Goal: Task Accomplishment & Management: Complete application form

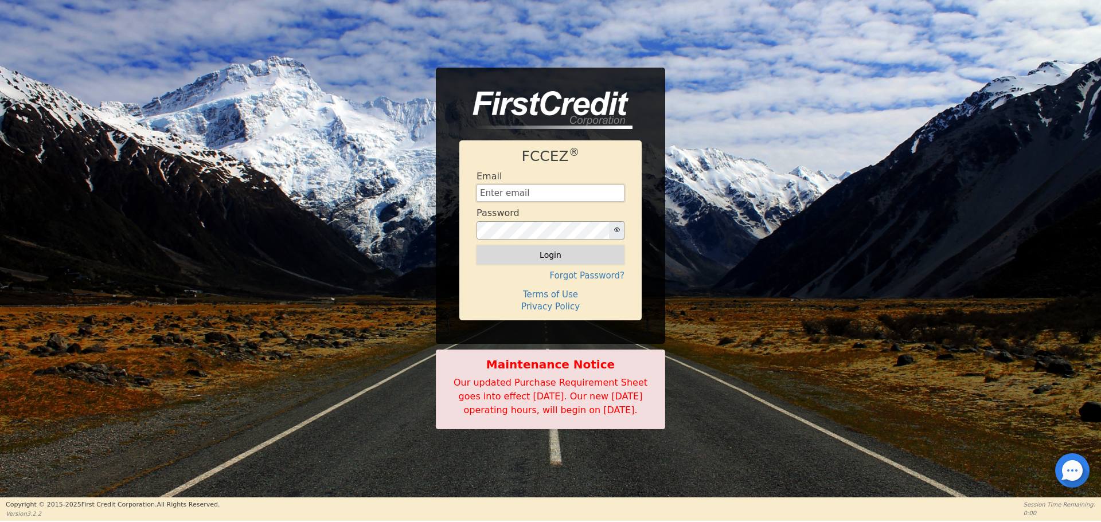
type input "[EMAIL_ADDRESS][DOMAIN_NAME]"
click at [541, 245] on button "Login" at bounding box center [551, 254] width 148 height 19
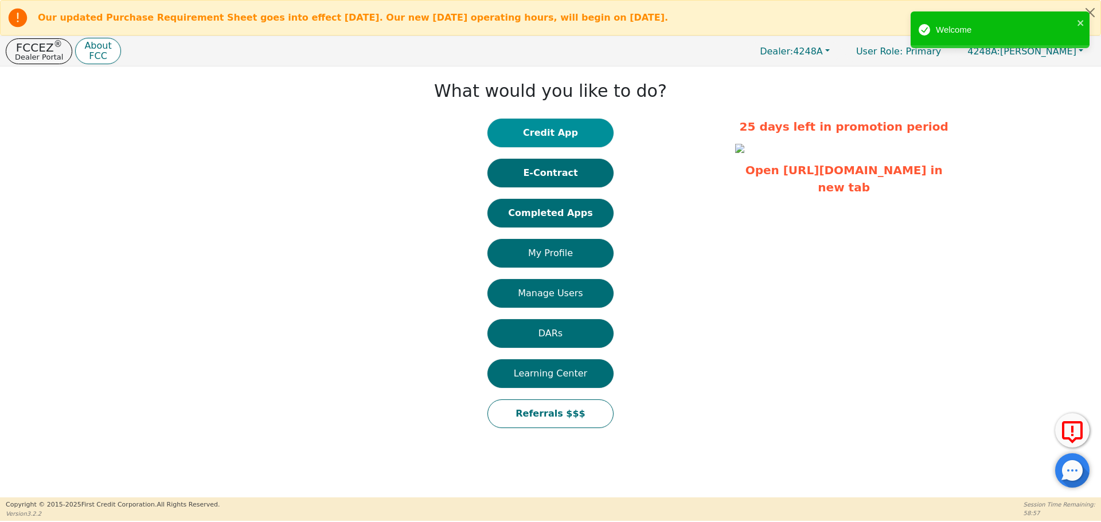
click at [554, 135] on button "Credit App" at bounding box center [550, 133] width 126 height 29
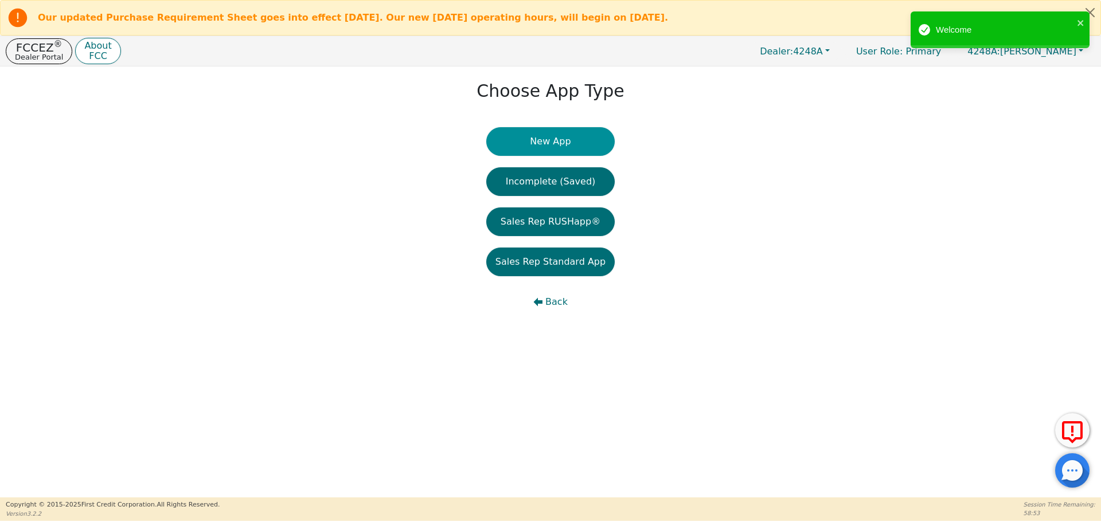
click at [530, 145] on button "New App" at bounding box center [550, 141] width 128 height 29
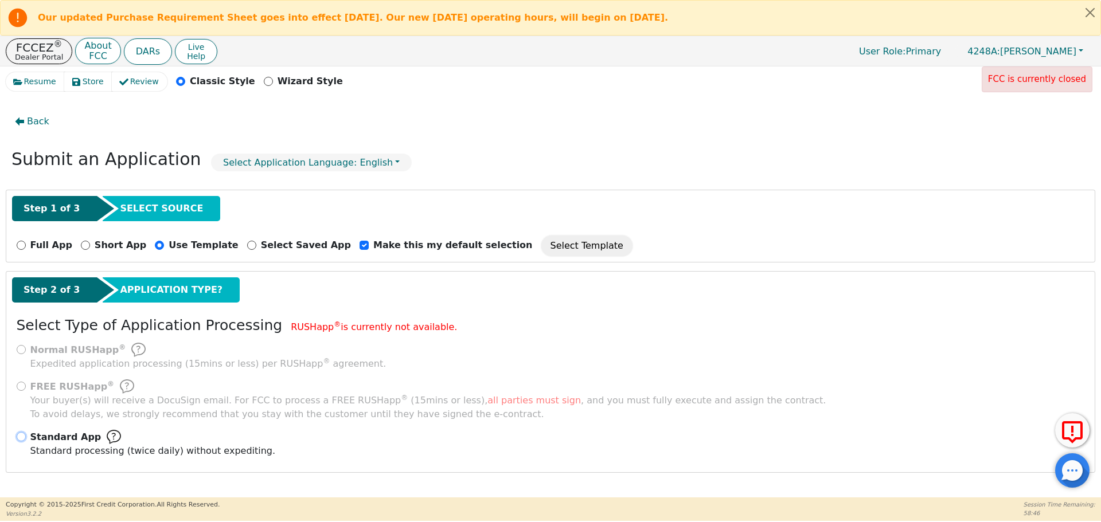
click at [21, 436] on input "Standard App Standard processing (twice daily) without expediting." at bounding box center [21, 436] width 9 height 9
radio input "true"
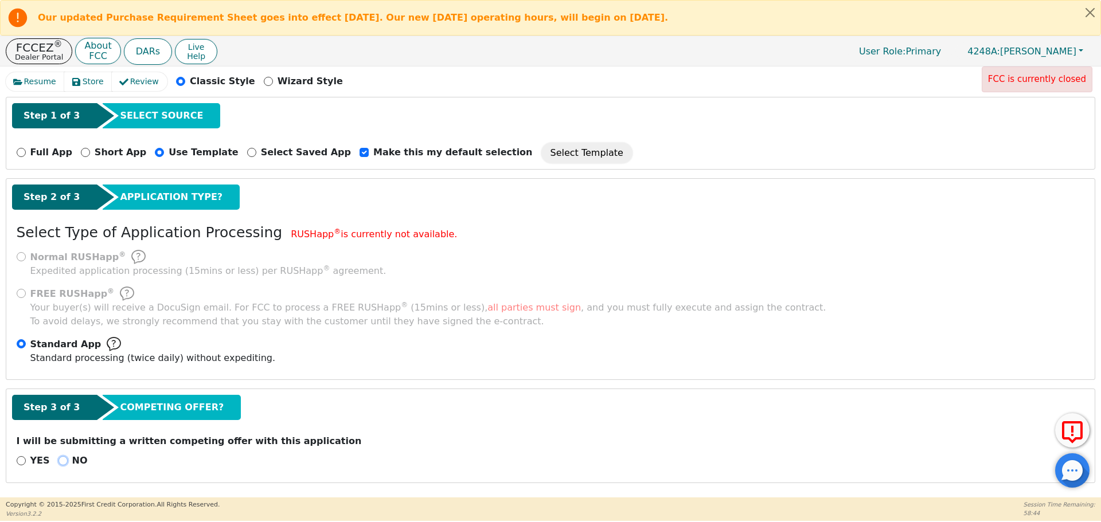
click at [60, 457] on input "NO" at bounding box center [62, 460] width 9 height 9
radio input "true"
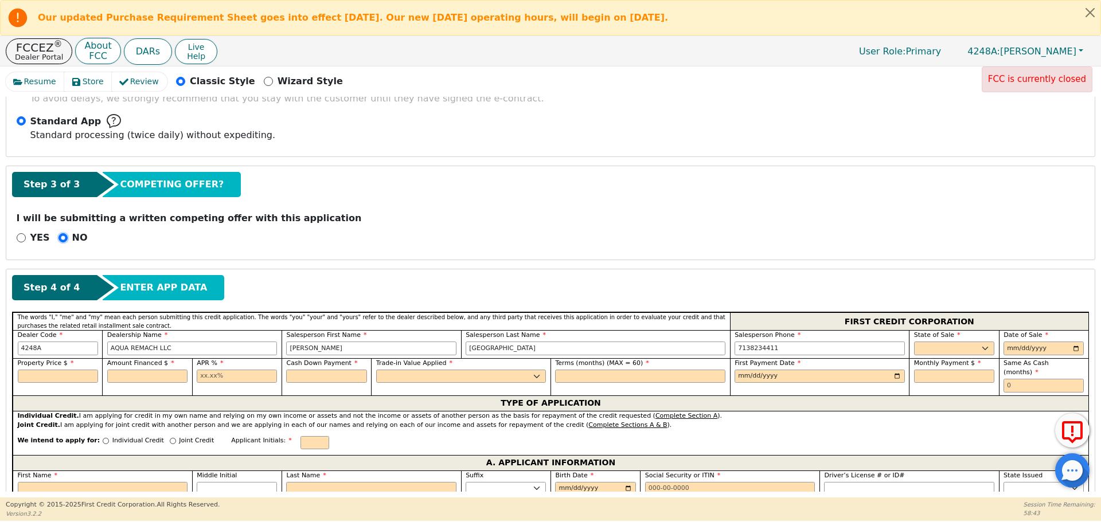
scroll to position [334, 0]
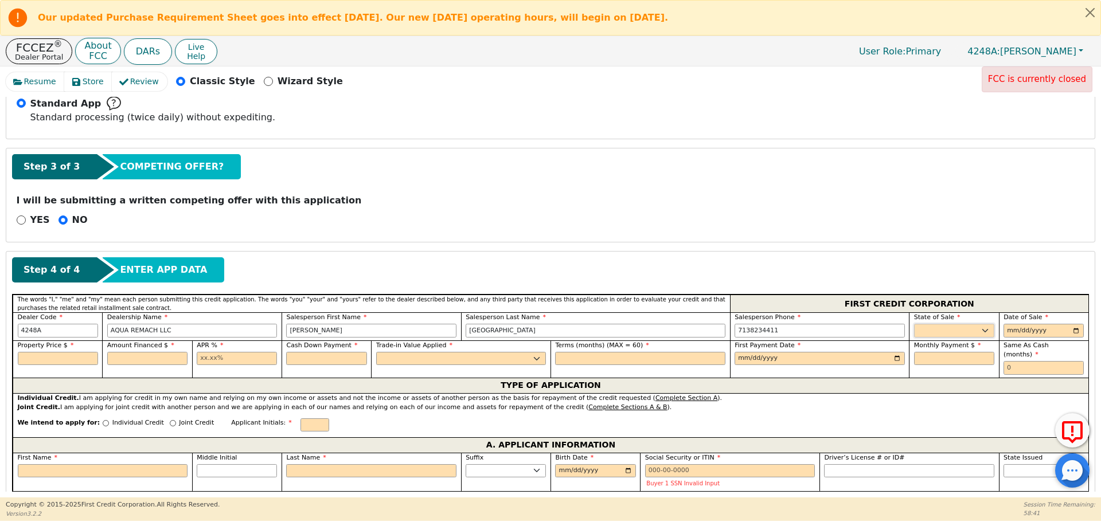
click at [936, 329] on select "AK AL AR AZ CA CO CT DC DE FL [GEOGRAPHIC_DATA] HI IA ID IL IN KS [GEOGRAPHIC_D…" at bounding box center [954, 331] width 80 height 14
select select "[GEOGRAPHIC_DATA]"
click at [914, 324] on select "AK AL AR AZ CA CO CT DC DE FL [GEOGRAPHIC_DATA] HI IA ID IL IN KS [GEOGRAPHIC_D…" at bounding box center [954, 331] width 80 height 14
type input "[DATE]"
type input "8799.00"
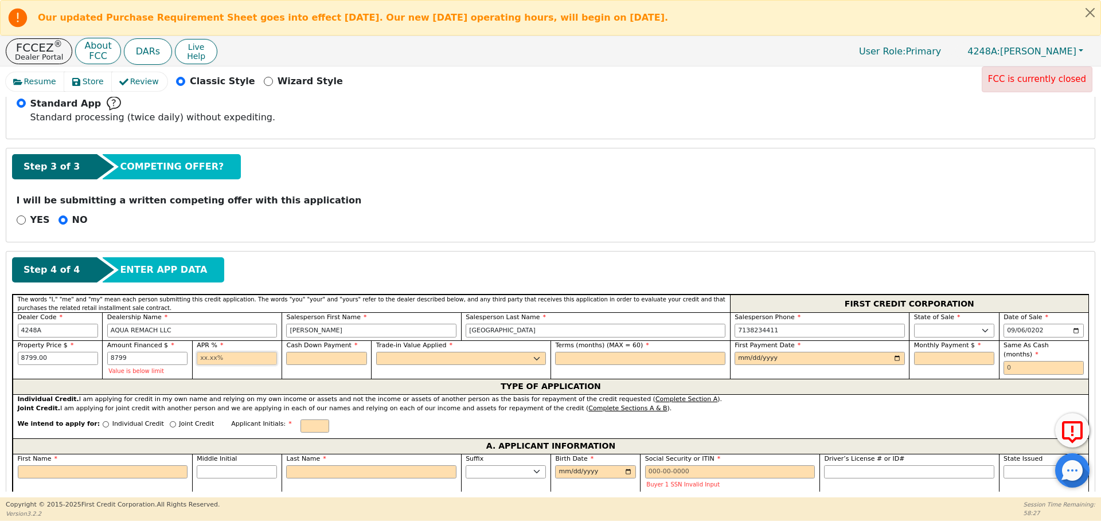
type input "8799.00"
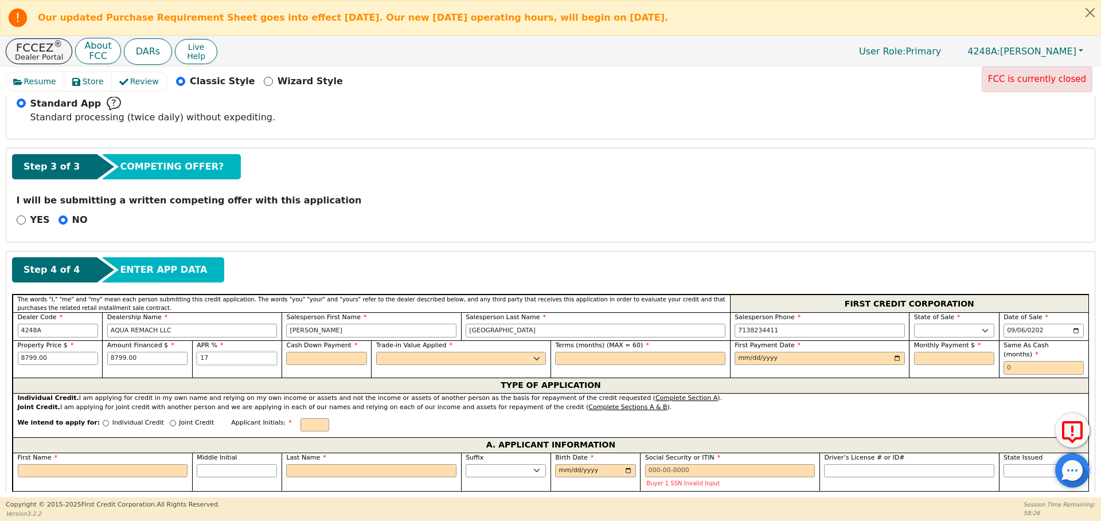
type input "17.99"
type input "0.00"
select select "n"
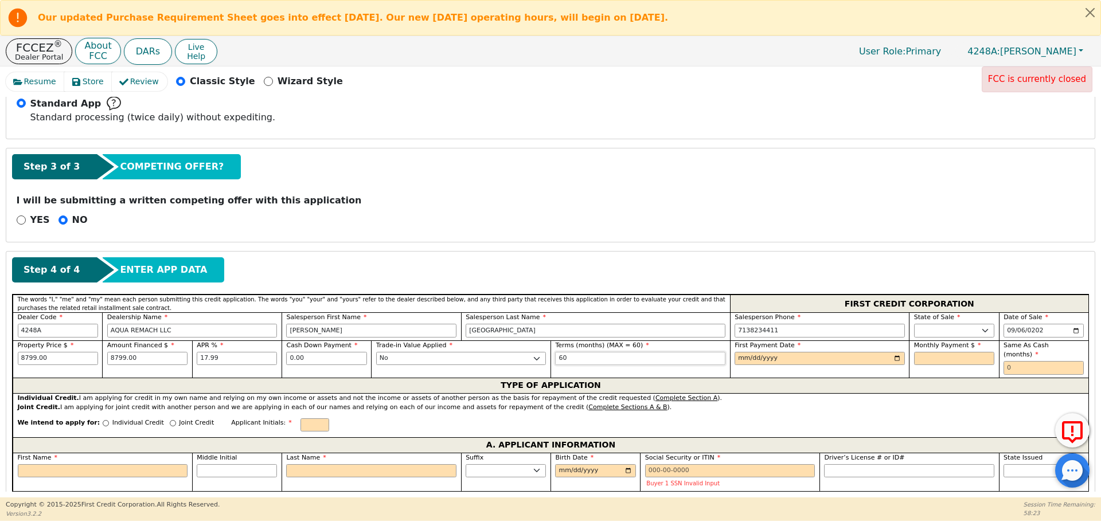
type input "60"
type input "[DATE]"
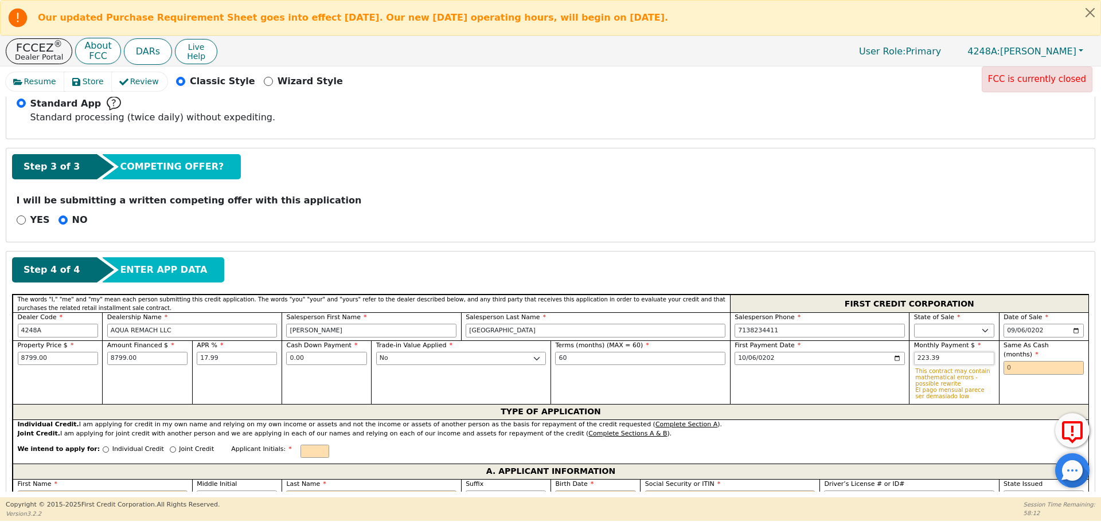
type input "223.39"
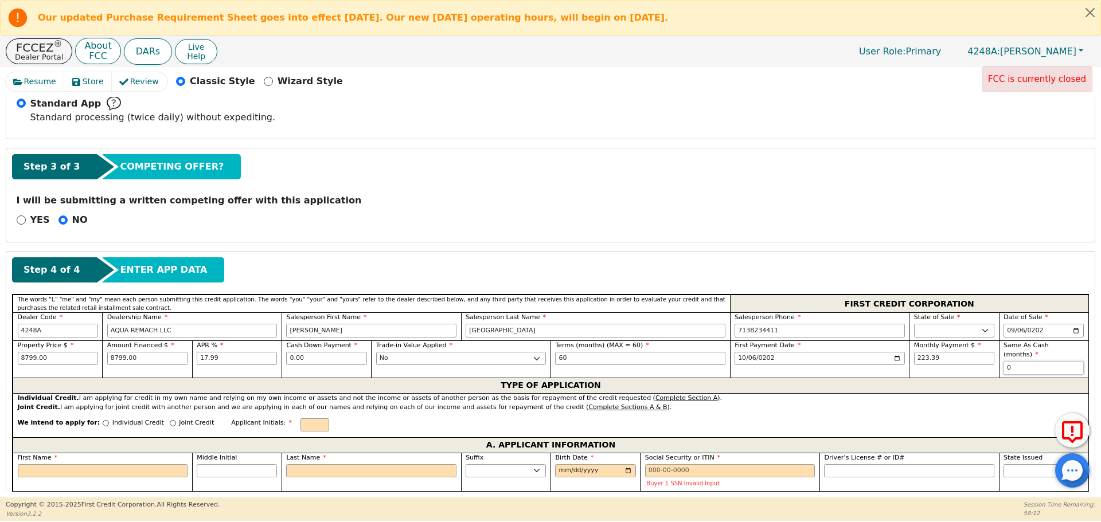
type input "0"
click at [103, 420] on input "Individual Credit" at bounding box center [106, 423] width 6 height 6
radio input "true"
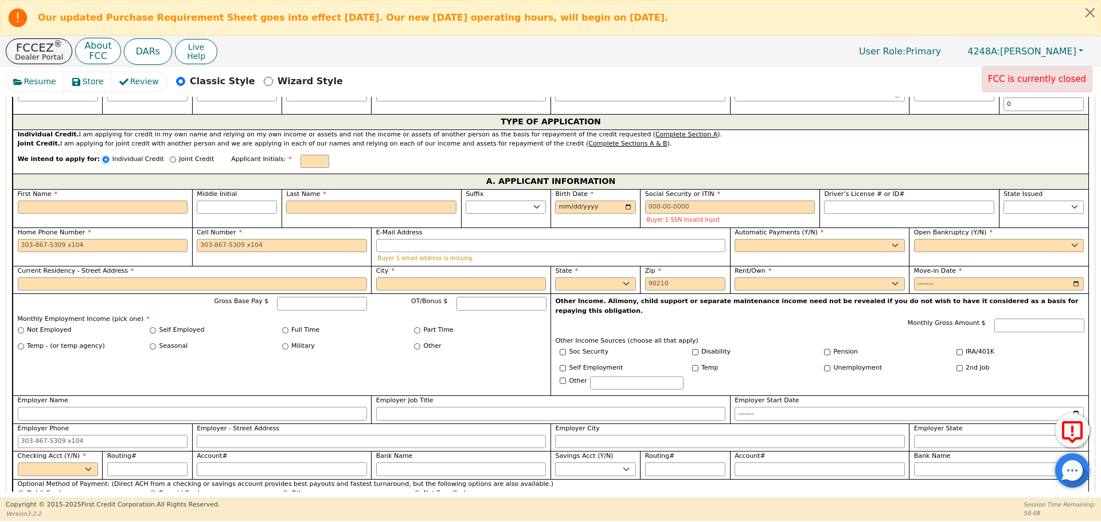
scroll to position [604, 0]
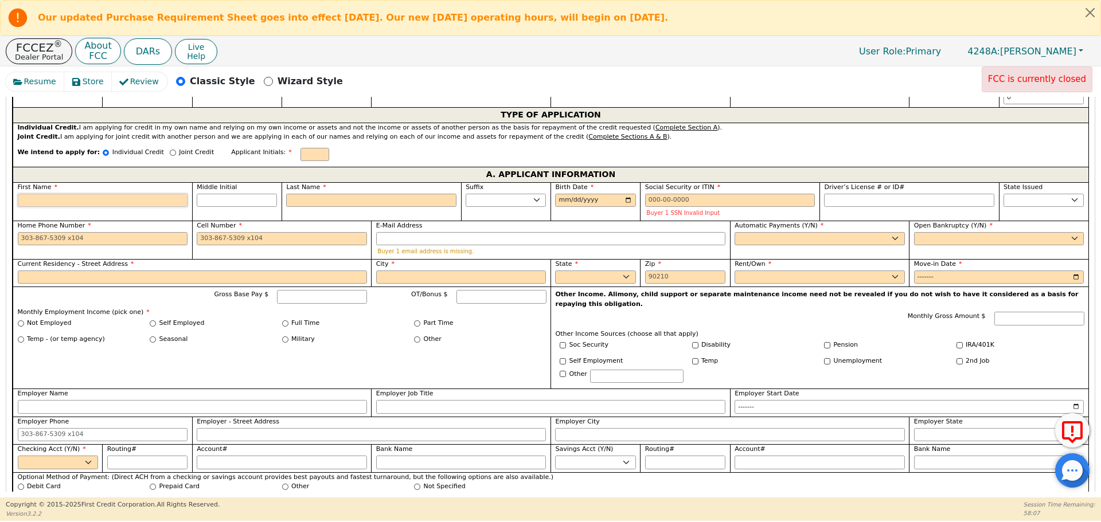
click at [114, 194] on input "First Name" at bounding box center [103, 201] width 170 height 14
type input "L"
type input "Le"
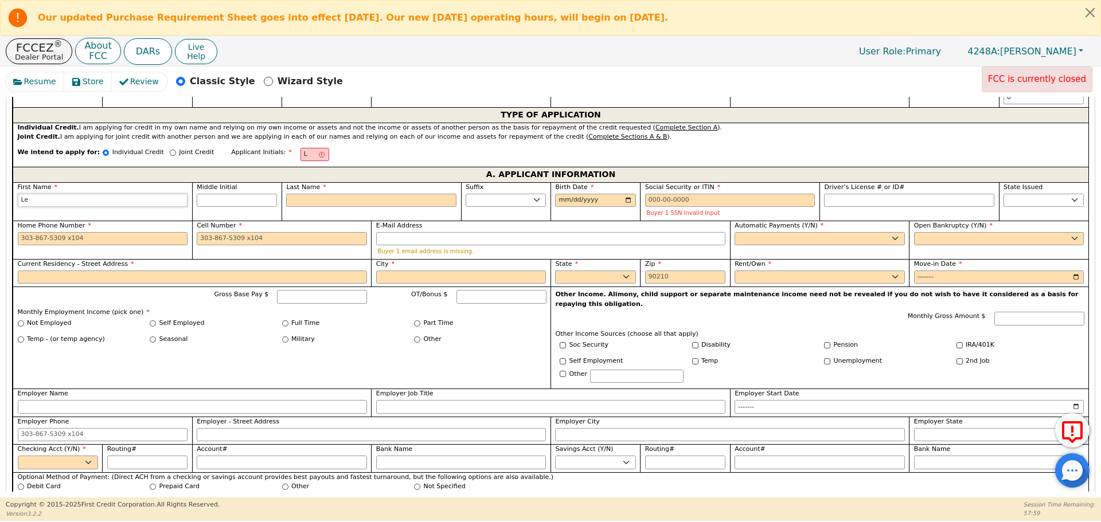
type input "Le"
type input "Let"
type input "Leti"
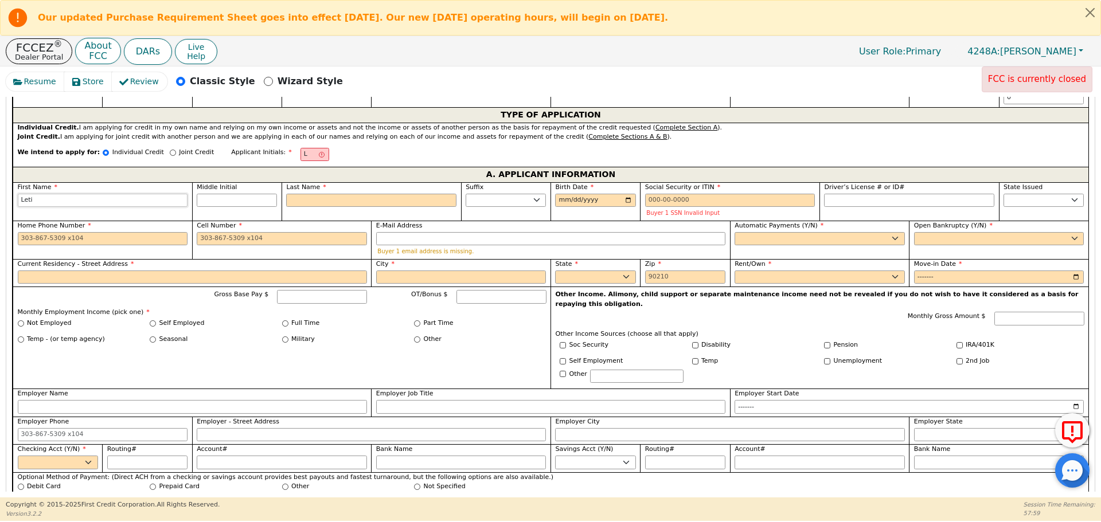
type input "Letic"
type input "Letici"
type input "[PERSON_NAME]"
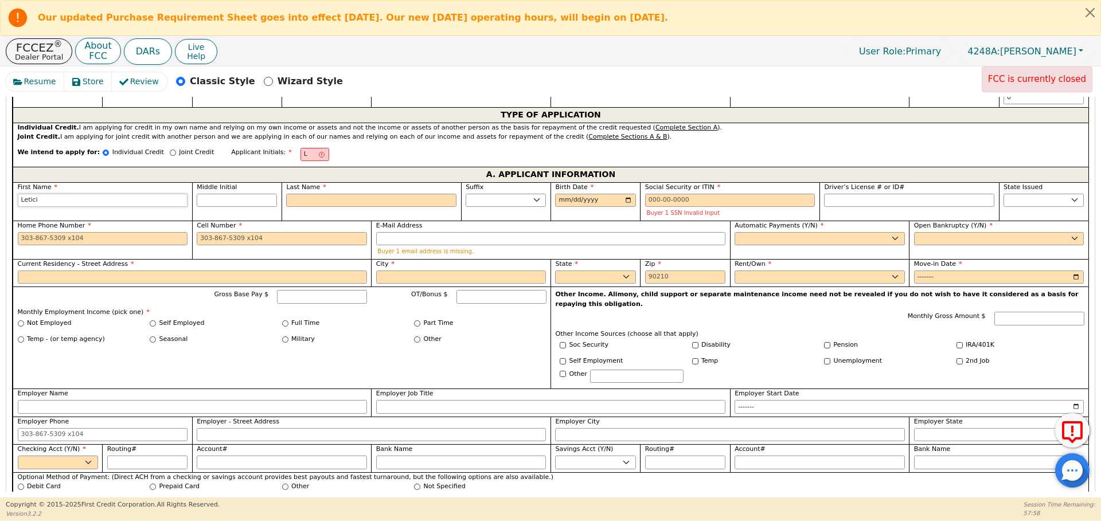
type input "[PERSON_NAME]"
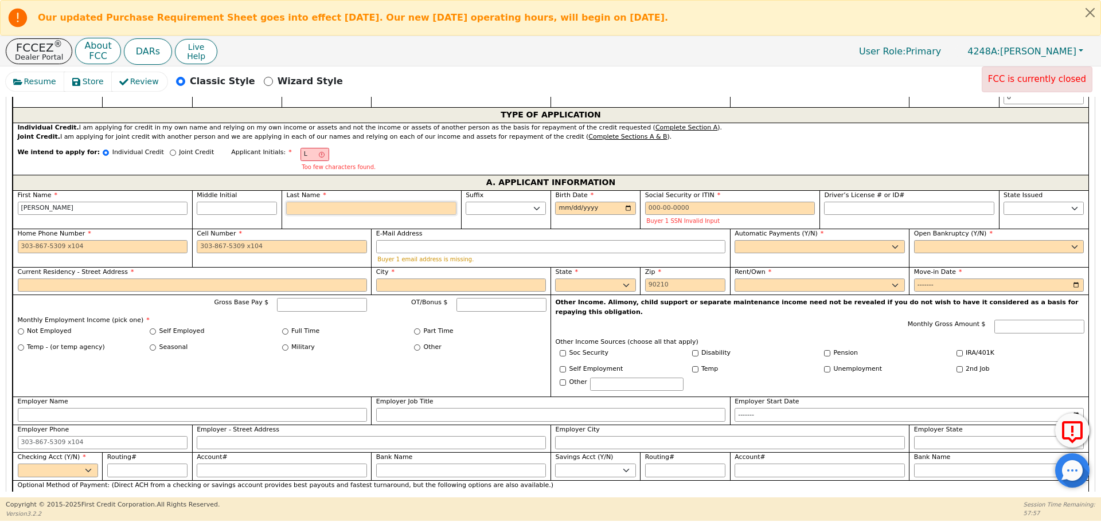
type input "LG"
type input "G"
type input "[PERSON_NAME]"
type input "Ga"
type input "[PERSON_NAME]"
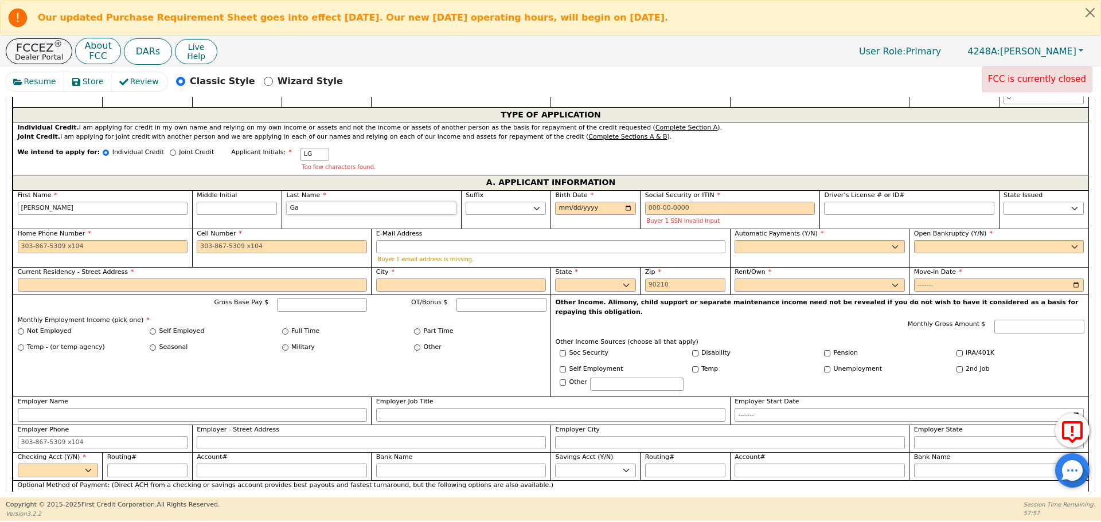
type input "Gar"
type input "[PERSON_NAME]"
type input "Garc"
type input "[PERSON_NAME]"
type input "Garci"
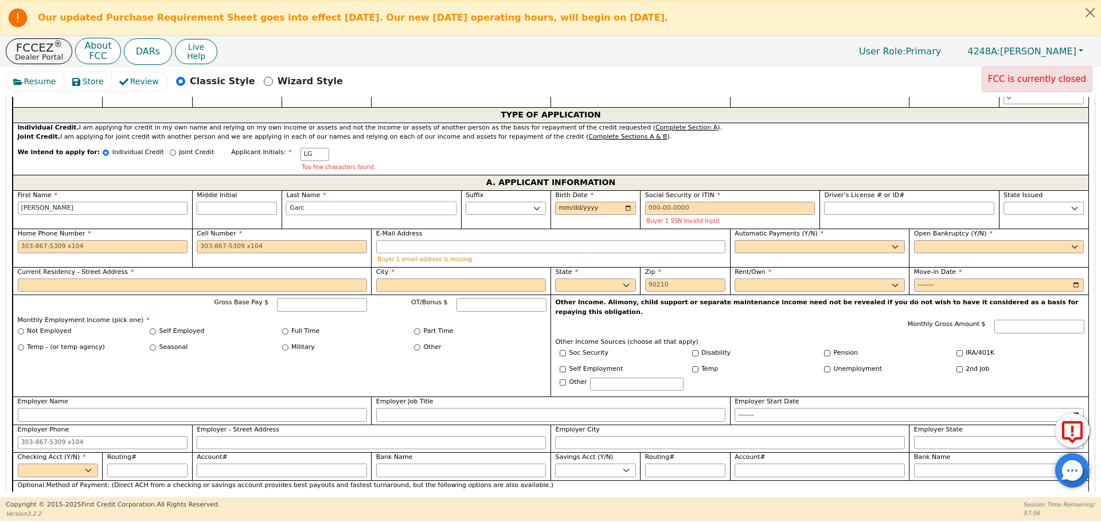
type input "[PERSON_NAME]"
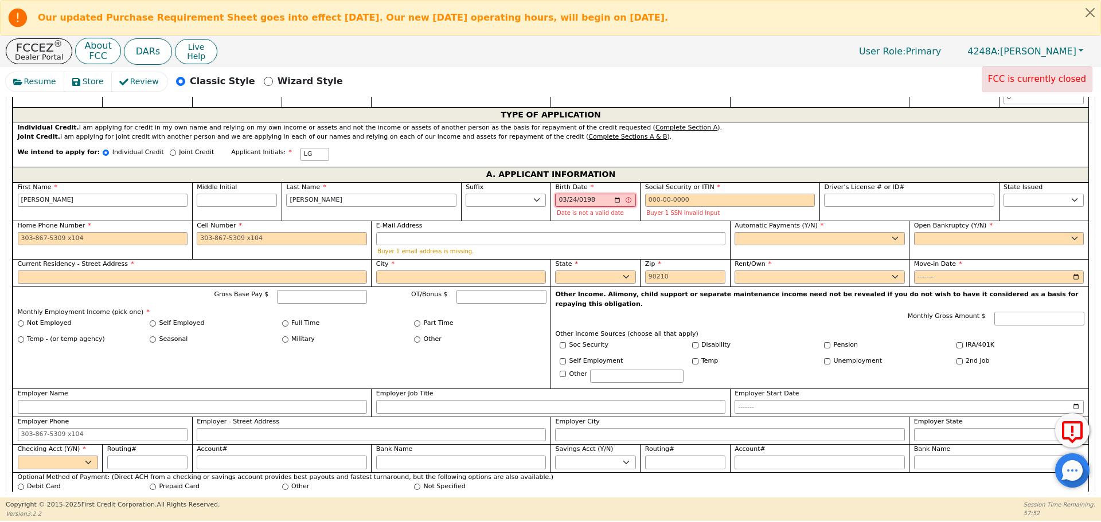
type input "[DATE]"
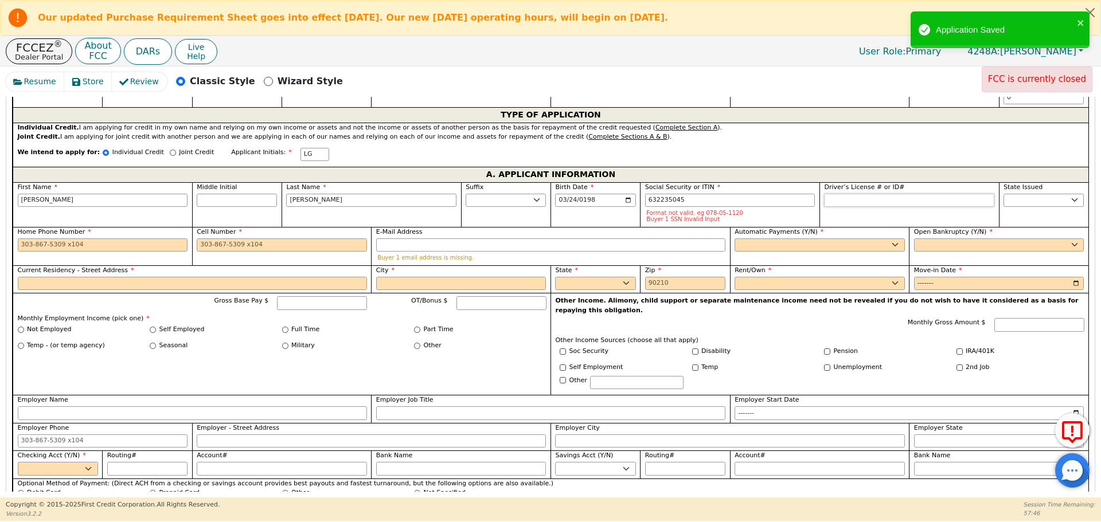
type input "***-**-5045"
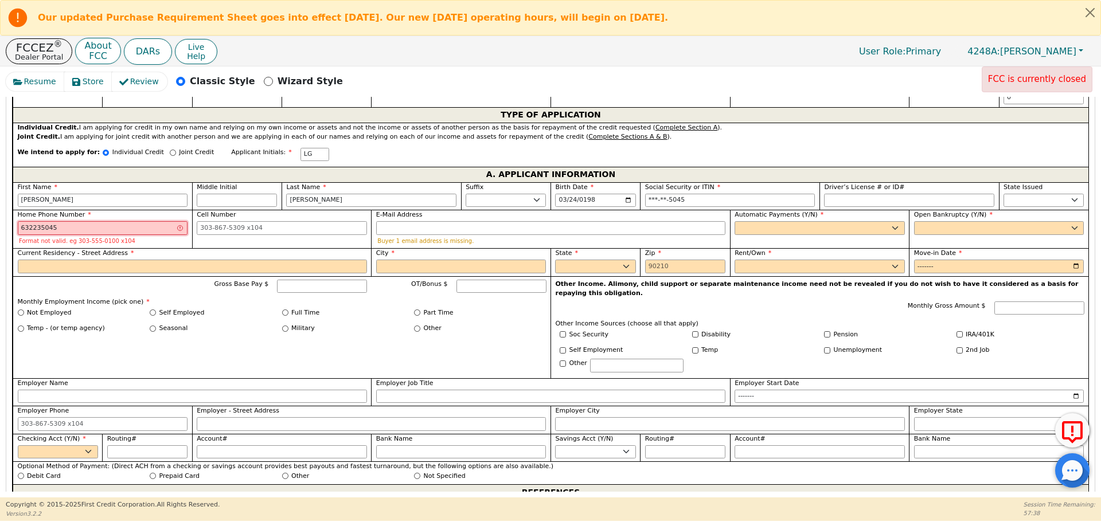
type input "632235045"
click at [44, 221] on input "632235045" at bounding box center [103, 228] width 170 height 14
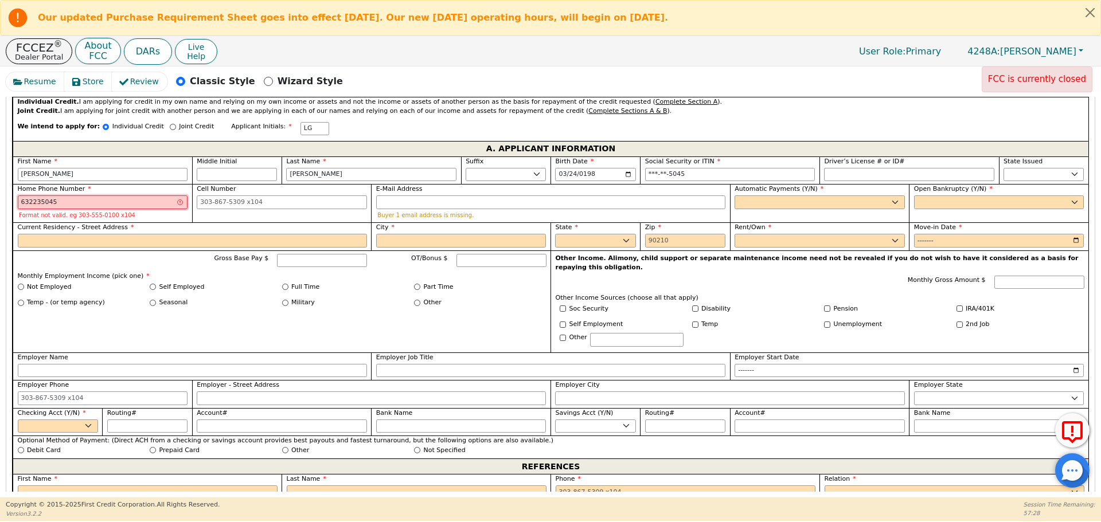
scroll to position [630, 0]
type input "[PHONE_NUMBER]"
select select "y"
type input "[PERSON_NAME]"
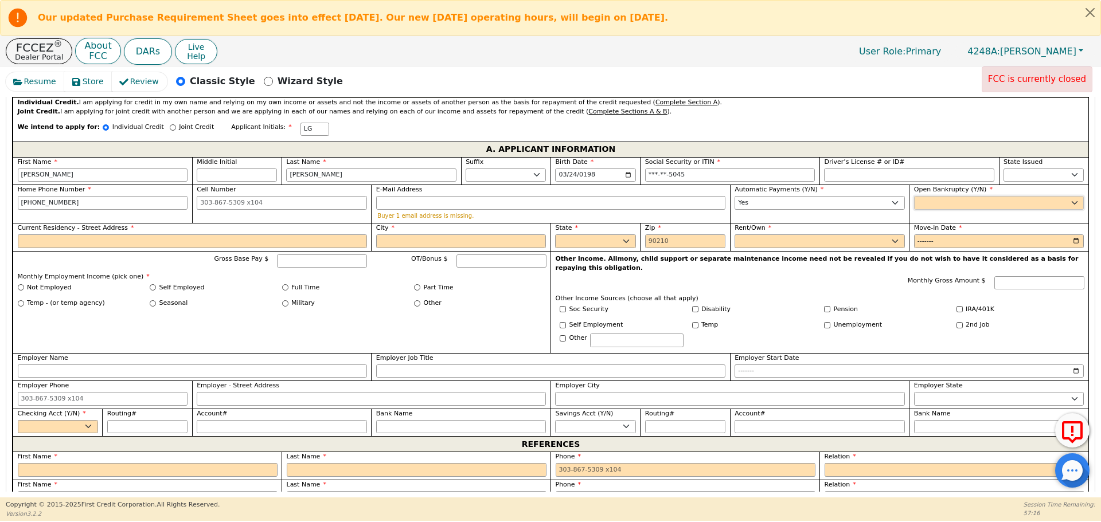
select select "n"
type input "4"
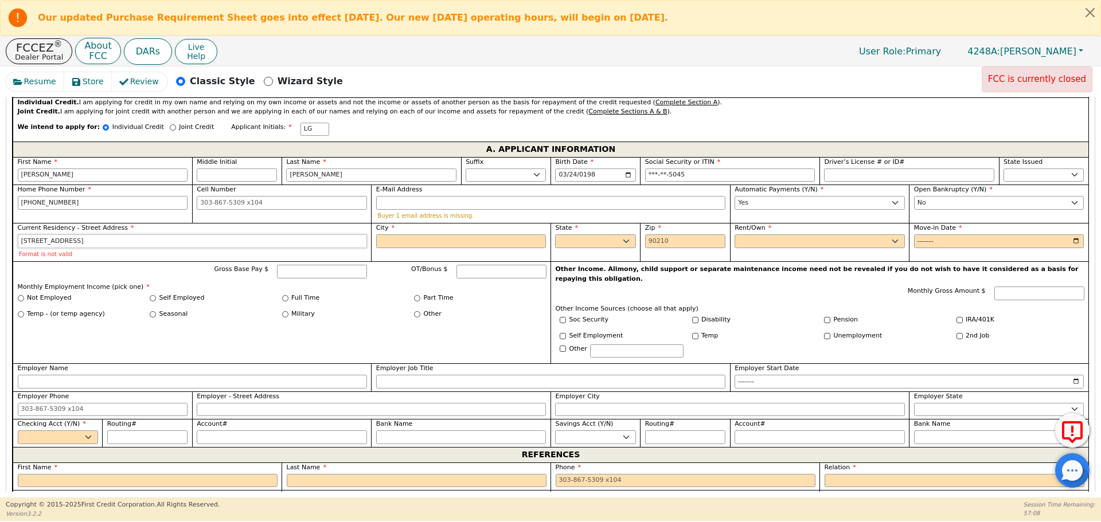
type input "[STREET_ADDRESS]"
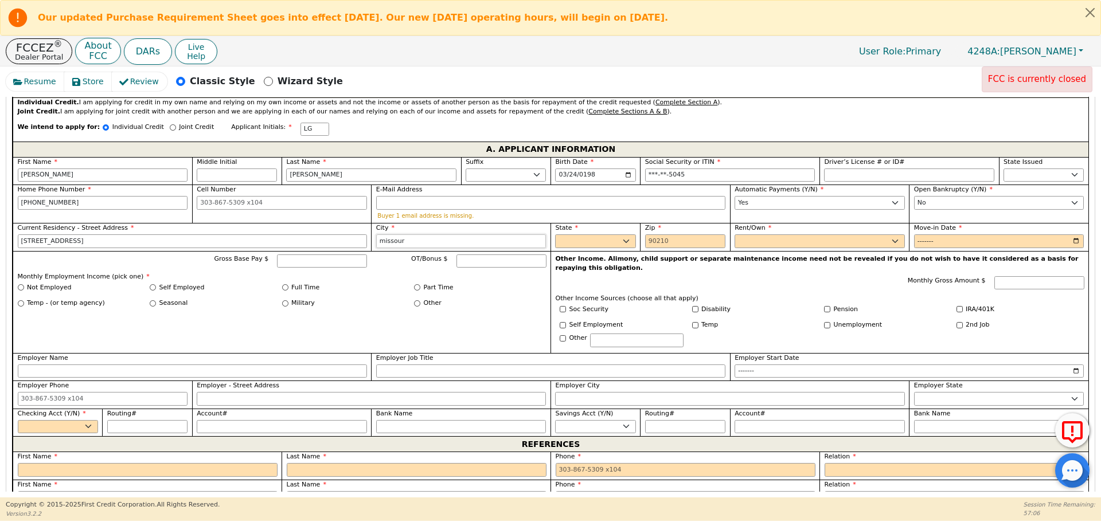
type input "[US_STATE][GEOGRAPHIC_DATA]"
select select "[GEOGRAPHIC_DATA]"
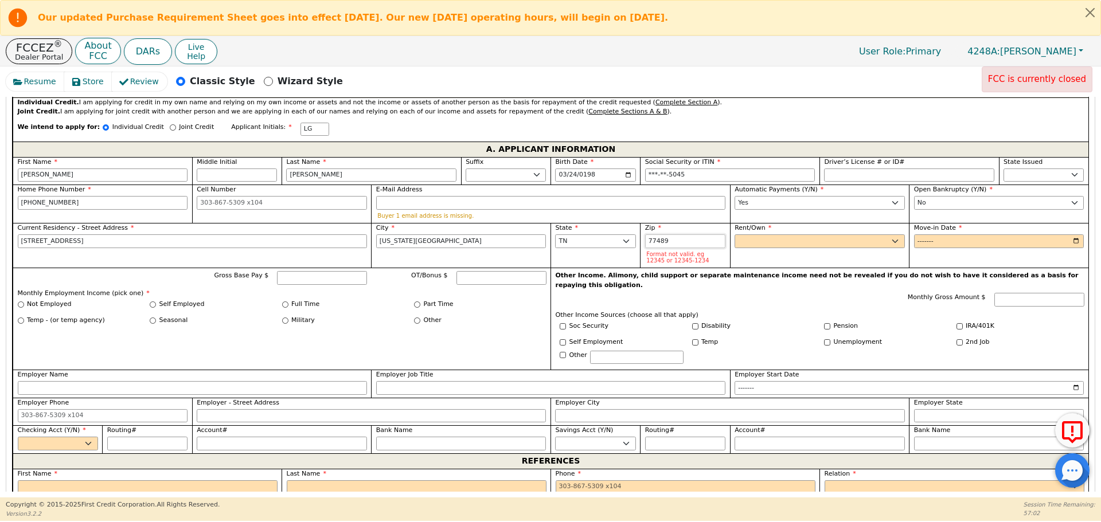
type input "77489"
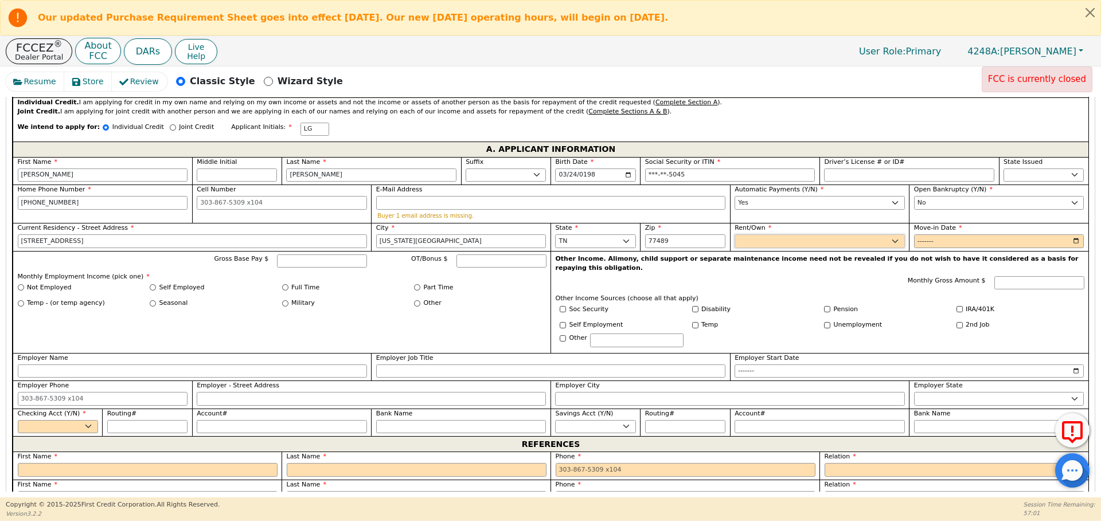
select select "Rent"
type input "2022-01"
click at [319, 256] on input "Gross Base Pay $" at bounding box center [322, 262] width 90 height 14
type input "1"
type input "4"
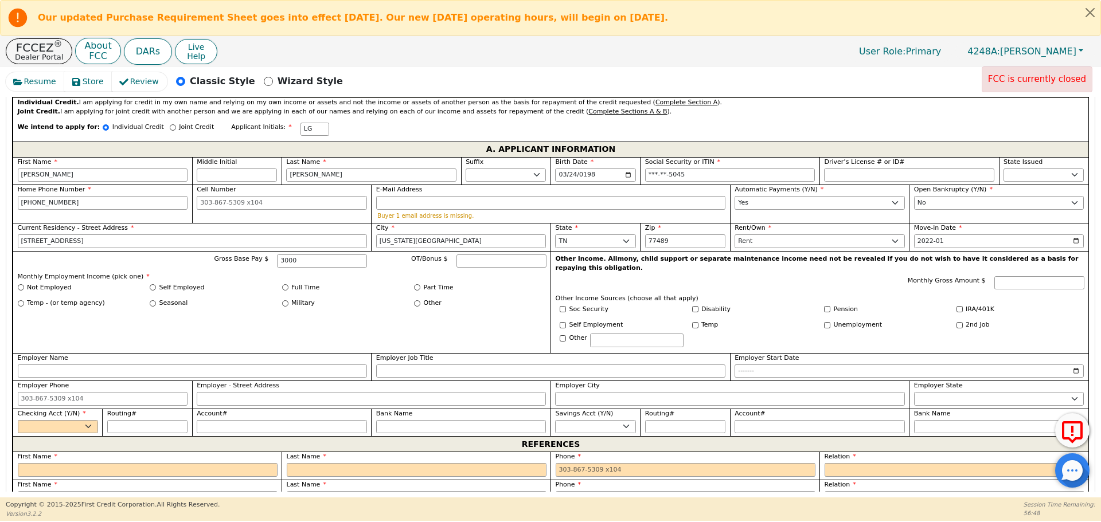
click at [147, 283] on div "Not Employed" at bounding box center [84, 288] width 132 height 10
type input "3000.00"
click at [151, 284] on input "Self Employed" at bounding box center [153, 287] width 6 height 6
radio input "true"
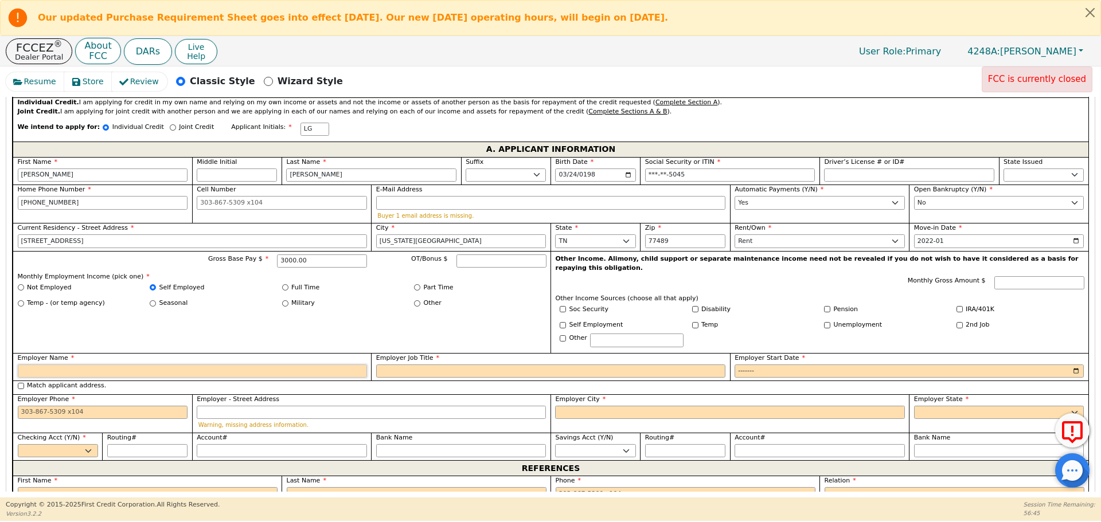
click at [152, 365] on input "Employer Name" at bounding box center [192, 372] width 349 height 14
click at [287, 284] on input "Full Time" at bounding box center [285, 287] width 6 height 6
radio input "true"
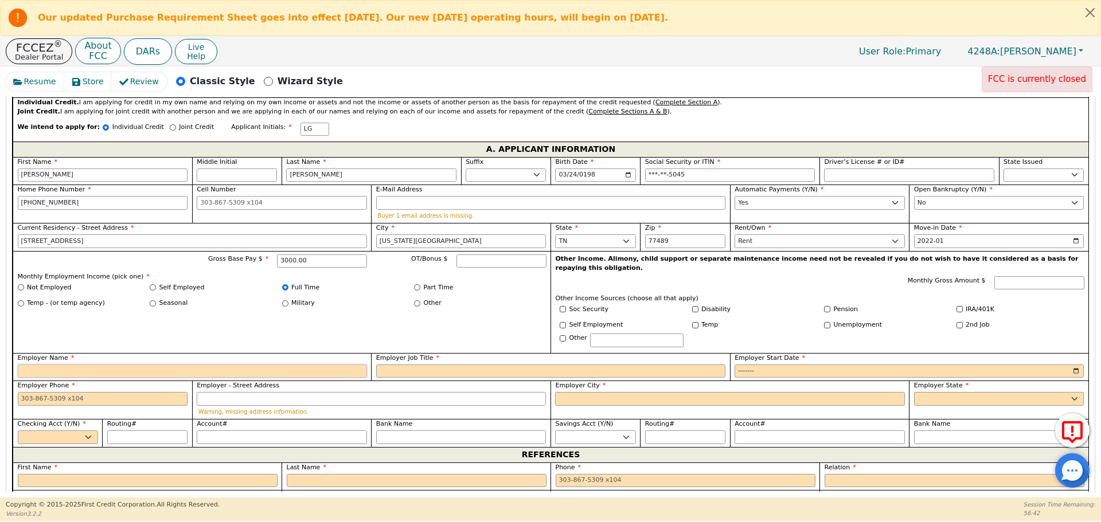
click at [247, 365] on input "Employer Name" at bounding box center [192, 372] width 349 height 14
type input "[PERSON_NAME] [PERSON_NAME]"
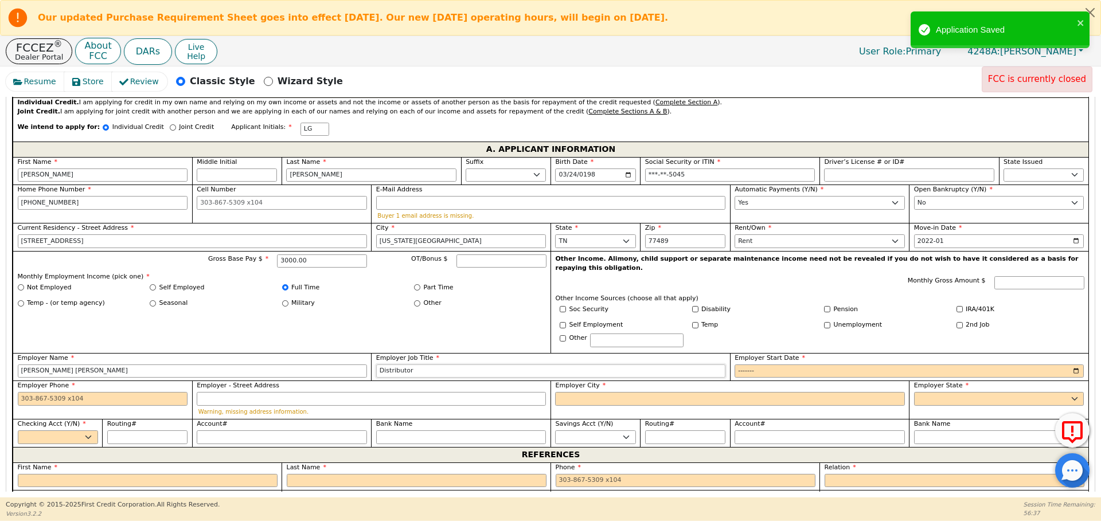
type input "Distributor"
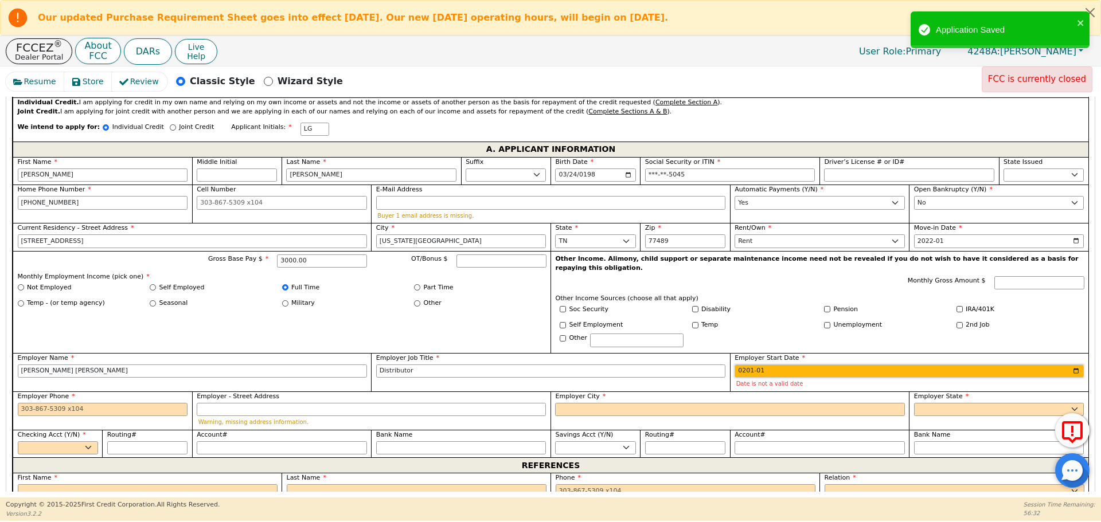
type input "2015-01"
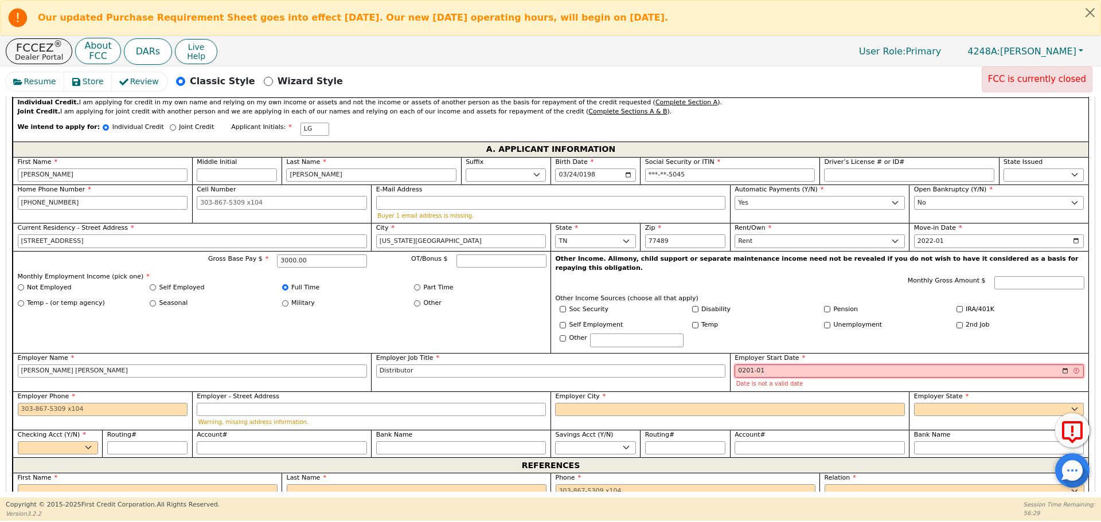
type input "2010-01"
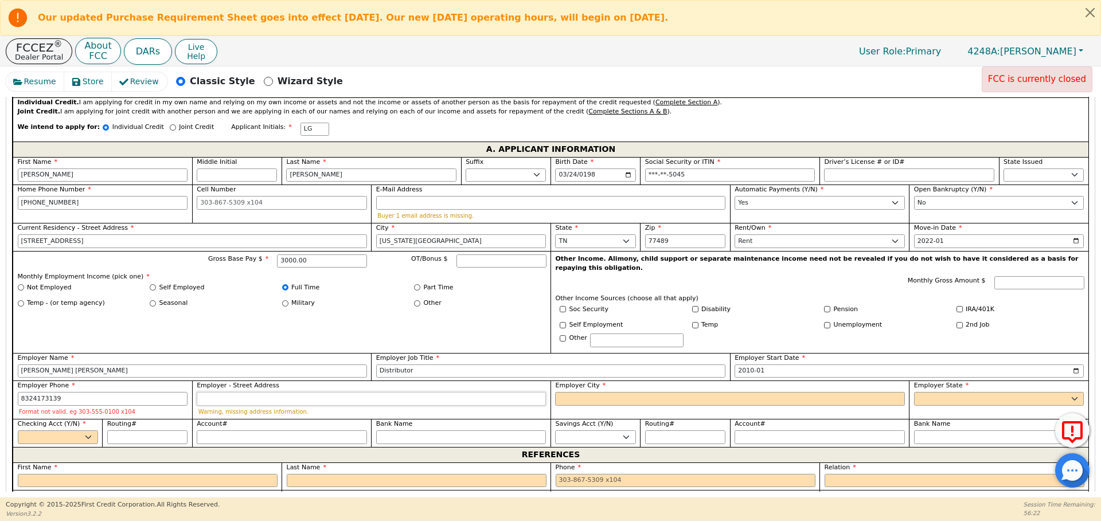
type input "[PHONE_NUMBER]"
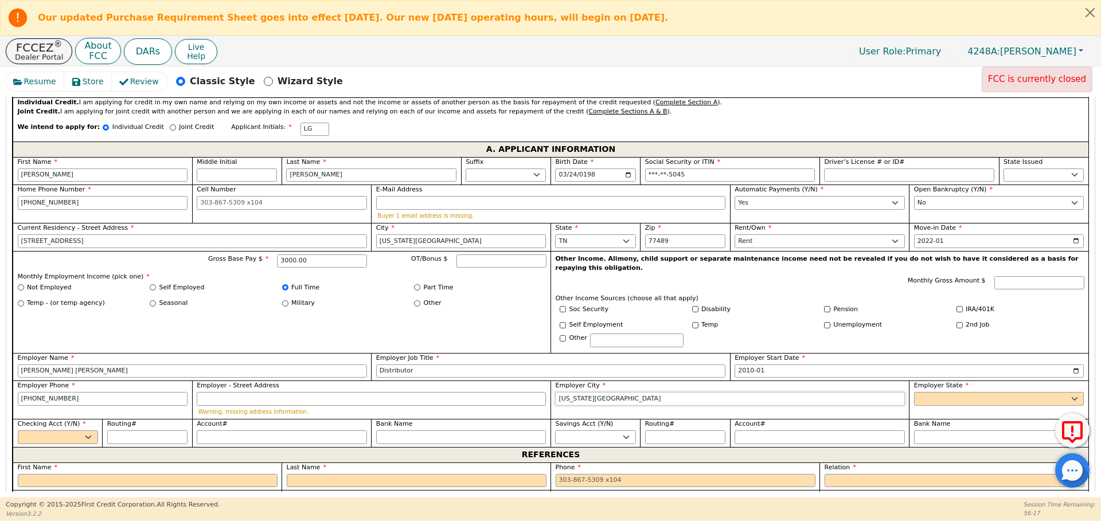
type input "[US_STATE][GEOGRAPHIC_DATA]"
select select "[GEOGRAPHIC_DATA]"
select select "y"
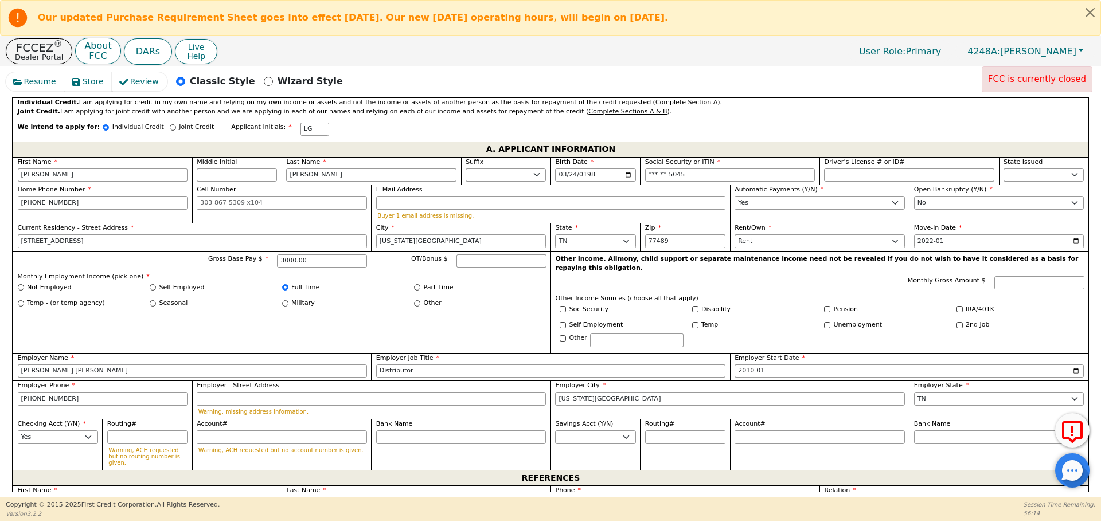
click at [259, 497] on input "text" at bounding box center [148, 504] width 260 height 14
type input "[PERSON_NAME]"
type input "Yane"
type input "[PERSON_NAME]"
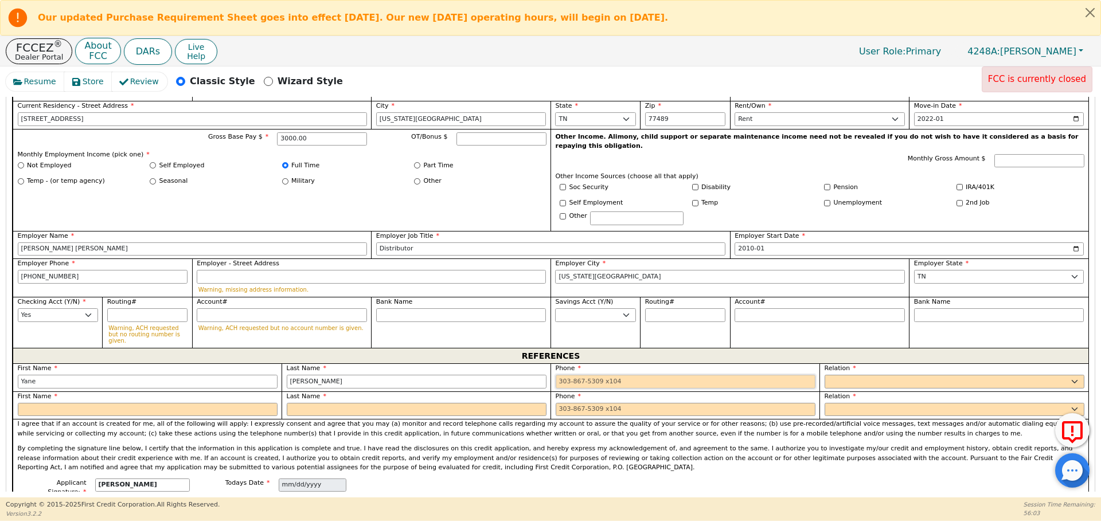
scroll to position [817, 0]
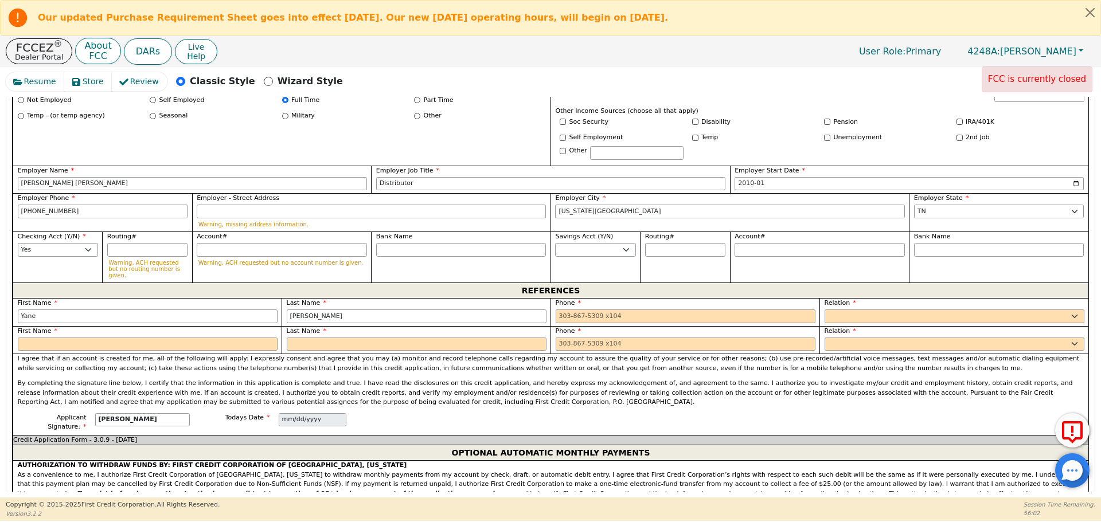
click at [141, 299] on div "First Name [PERSON_NAME]" at bounding box center [148, 311] width 260 height 25
click at [150, 310] on input "Yane" at bounding box center [148, 317] width 260 height 14
type input "[PERSON_NAME]"
click at [146, 338] on input "text" at bounding box center [148, 345] width 260 height 14
type input "Mileida"
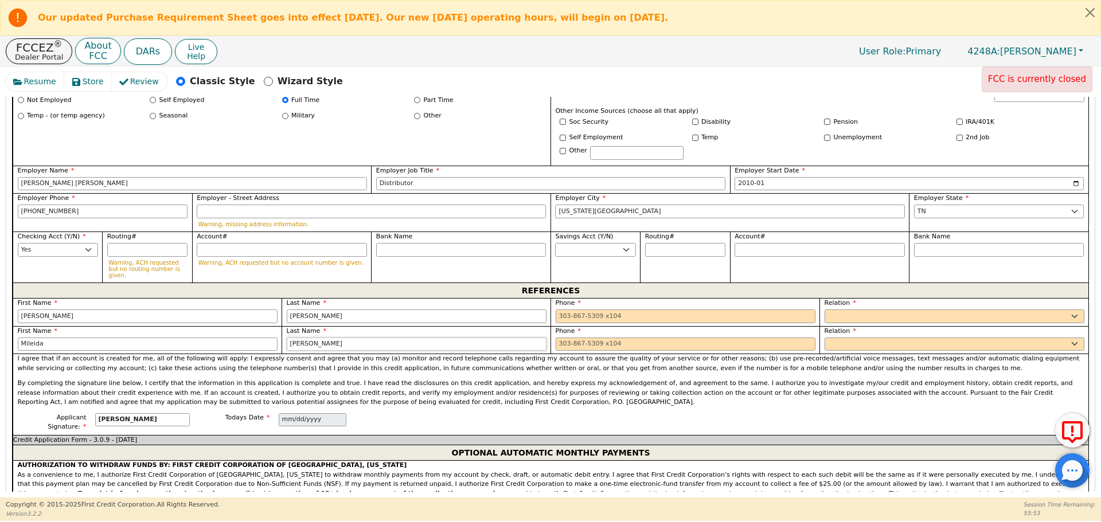
type input "[PERSON_NAME]"
click at [624, 298] on div "Phone" at bounding box center [684, 312] width 269 height 28
click at [612, 310] on input "tel" at bounding box center [686, 317] width 260 height 14
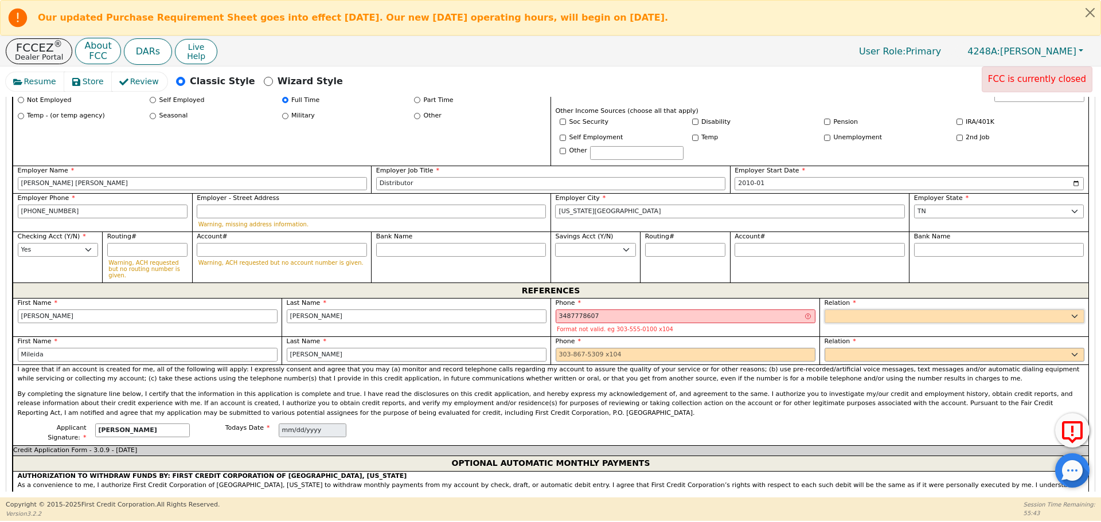
type input "[PHONE_NUMBER]"
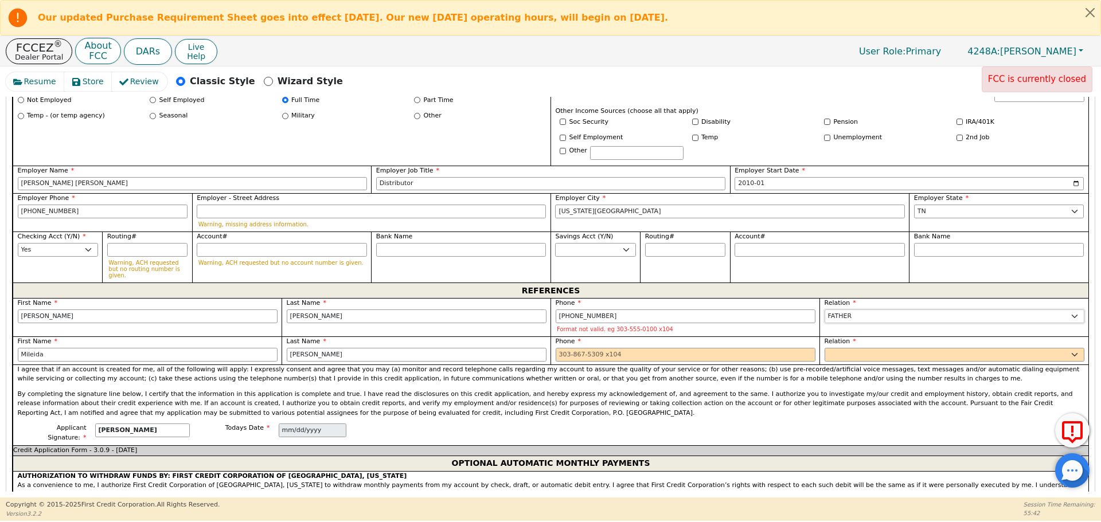
select select "FRIEND"
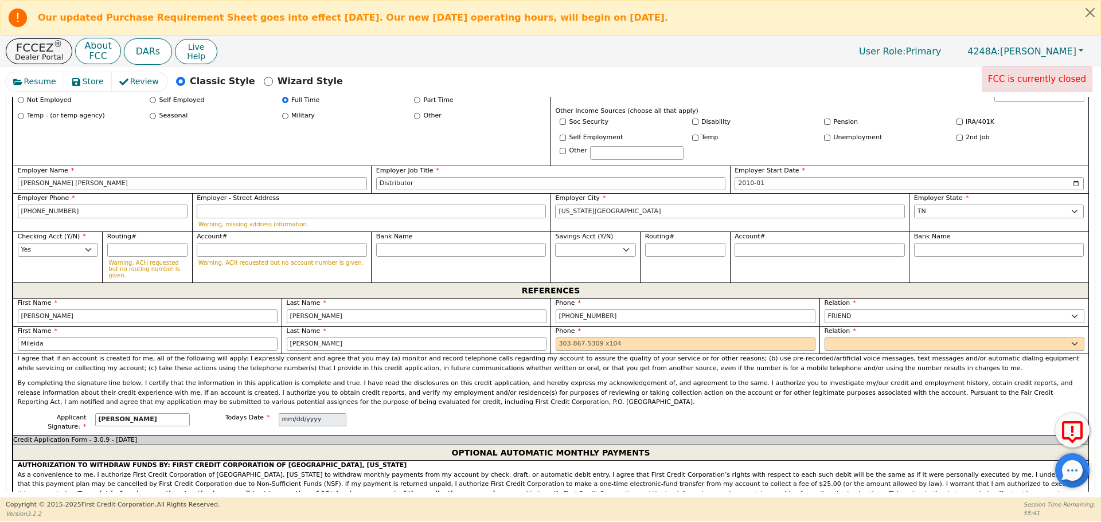
click at [674, 326] on div "Phone" at bounding box center [684, 340] width 269 height 28
click at [676, 338] on input "tel" at bounding box center [686, 345] width 260 height 14
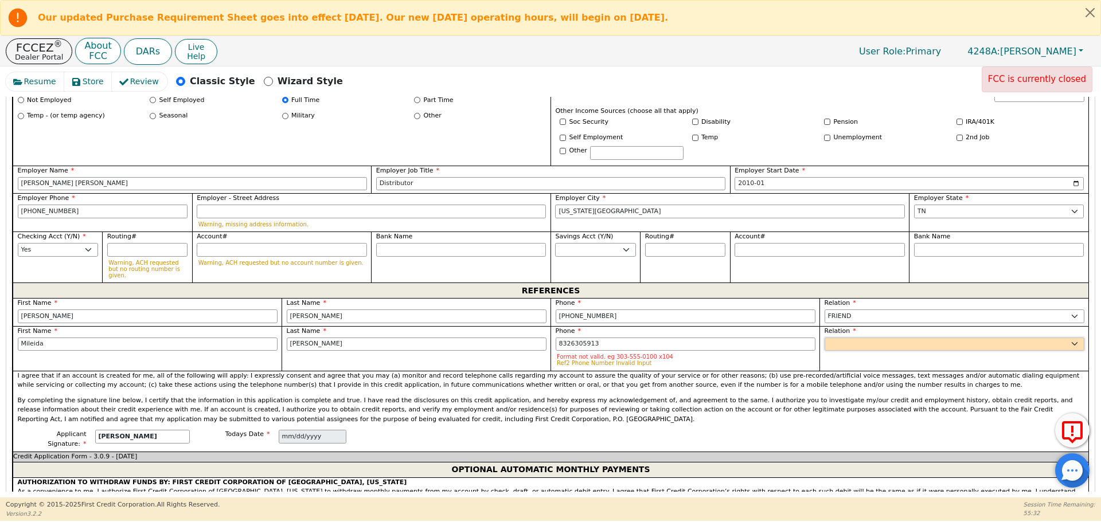
type input "[PHONE_NUMBER]"
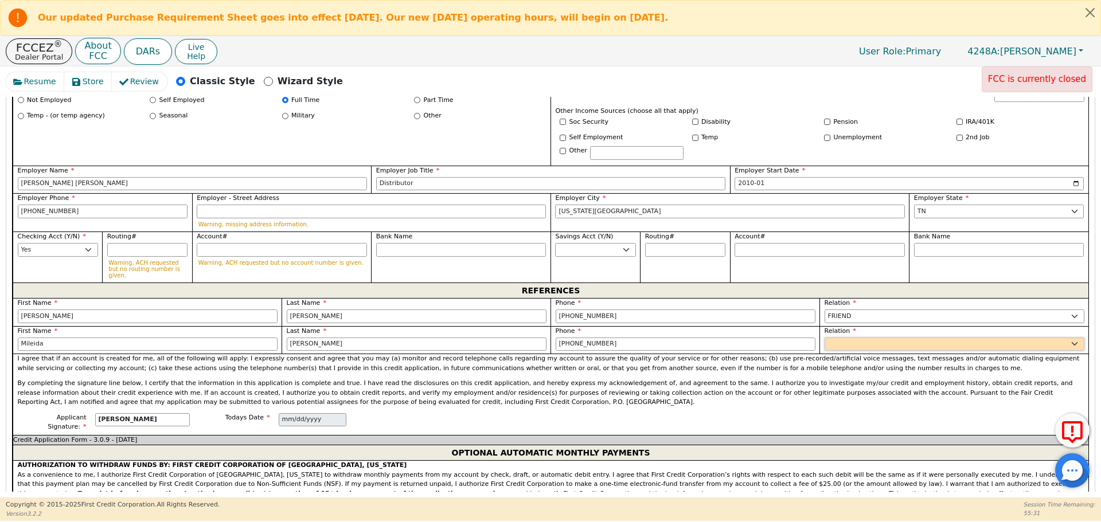
select select "SISTER"
click at [611, 354] on div "I agree that if an account is created for me, all of the following will apply: …" at bounding box center [551, 384] width 1076 height 60
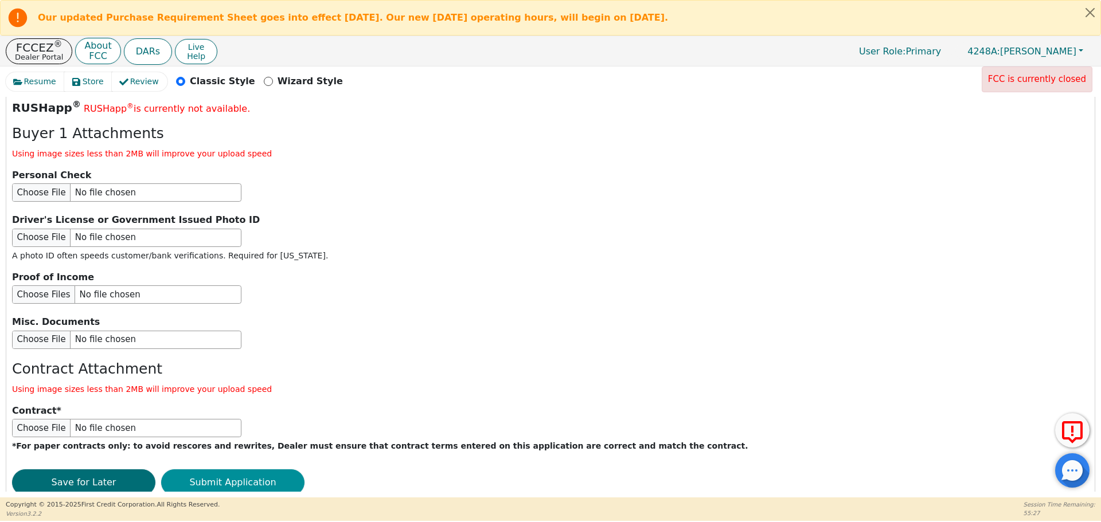
click at [234, 470] on button "Submit Application" at bounding box center [232, 483] width 143 height 26
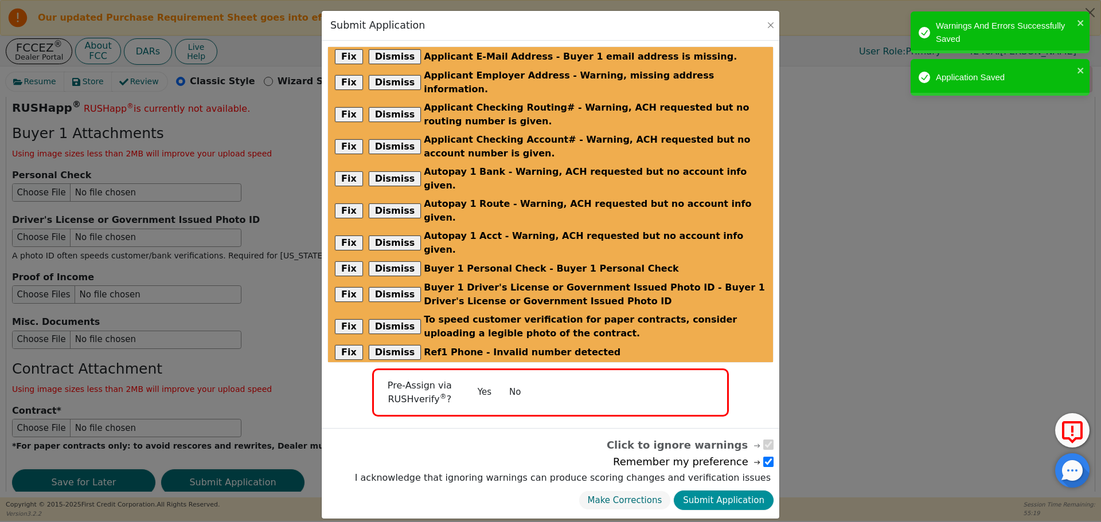
click at [708, 491] on button "Submit Application" at bounding box center [724, 501] width 100 height 20
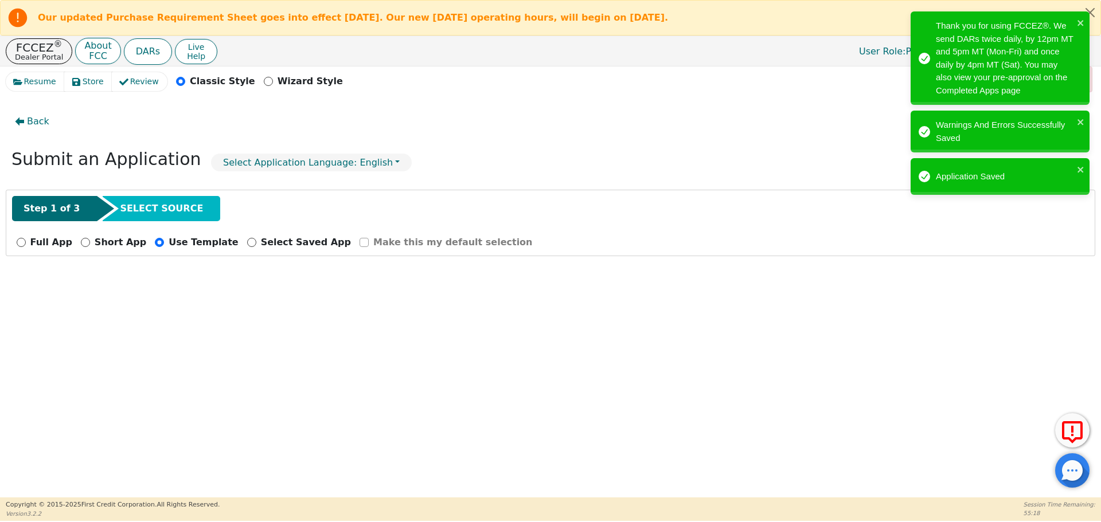
radio input "false"
checkbox input "false"
